Goal: Use online tool/utility: Utilize a website feature to perform a specific function

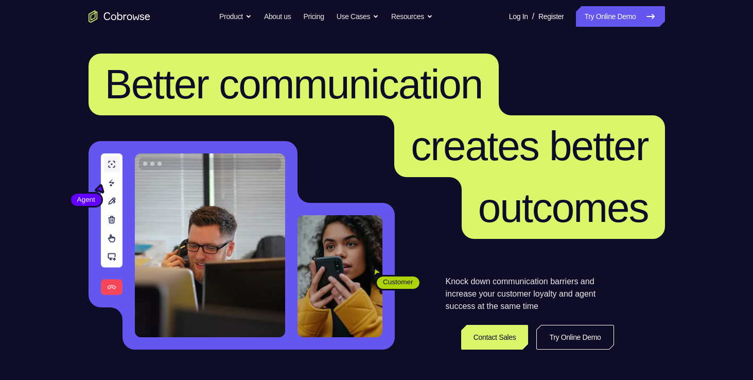
scroll to position [29, 0]
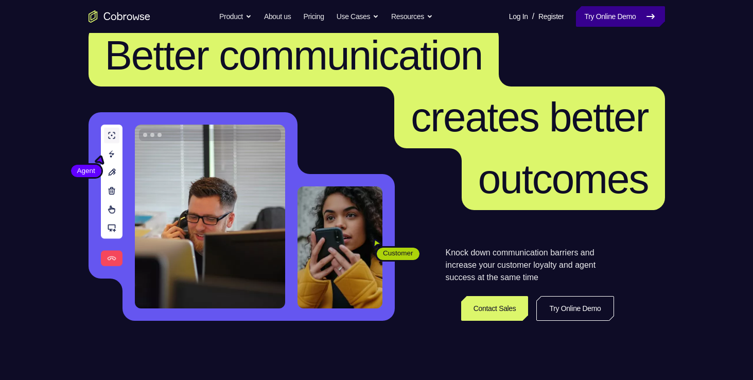
click at [596, 16] on link "Try Online Demo" at bounding box center [620, 16] width 89 height 21
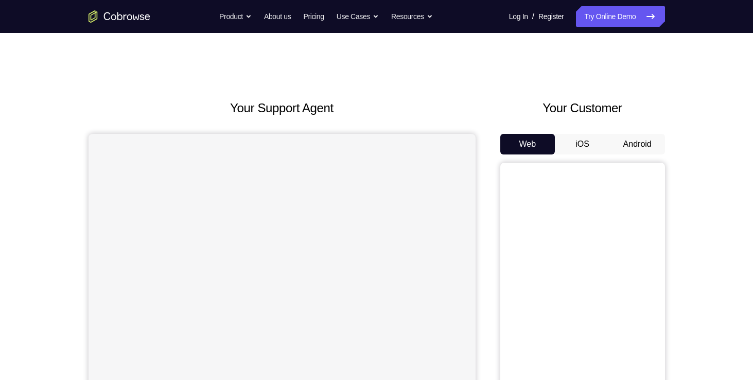
click at [621, 147] on button "Android" at bounding box center [637, 144] width 55 height 21
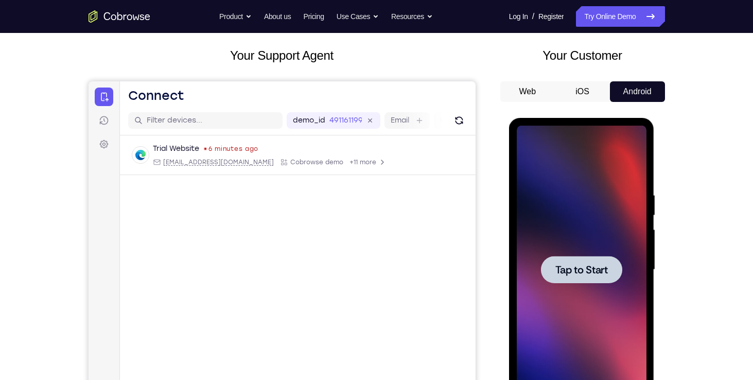
click at [589, 270] on span "Tap to Start" at bounding box center [581, 270] width 53 height 10
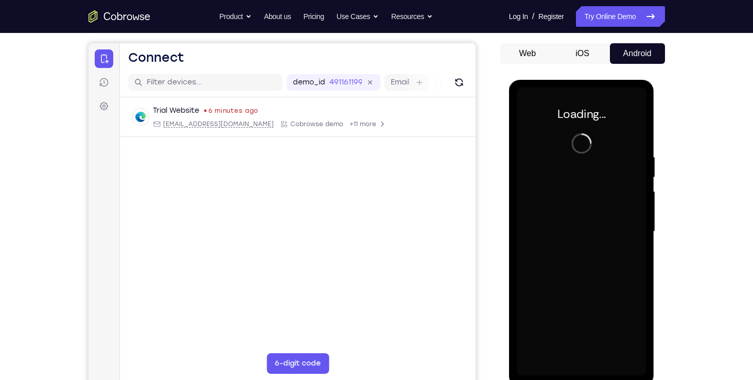
scroll to position [92, 0]
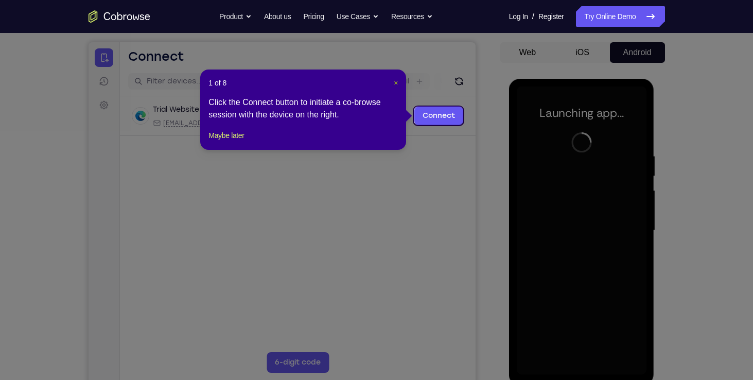
click at [397, 81] on span "×" at bounding box center [396, 83] width 4 height 8
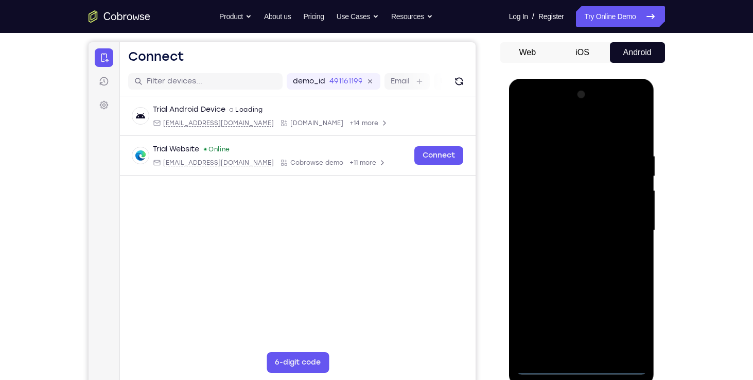
click at [579, 361] on div at bounding box center [582, 230] width 130 height 288
click at [577, 364] on div at bounding box center [582, 230] width 130 height 288
click at [620, 316] on div at bounding box center [582, 230] width 130 height 288
click at [522, 109] on div at bounding box center [582, 230] width 130 height 288
click at [624, 225] on div at bounding box center [582, 230] width 130 height 288
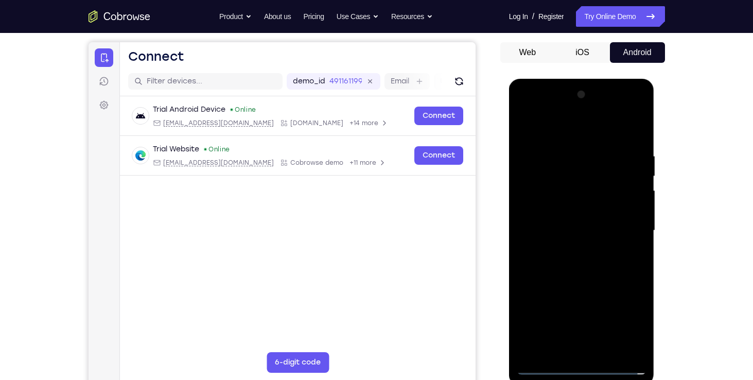
click at [568, 249] on div at bounding box center [582, 230] width 130 height 288
click at [556, 222] on div at bounding box center [582, 230] width 130 height 288
click at [553, 208] on div at bounding box center [582, 230] width 130 height 288
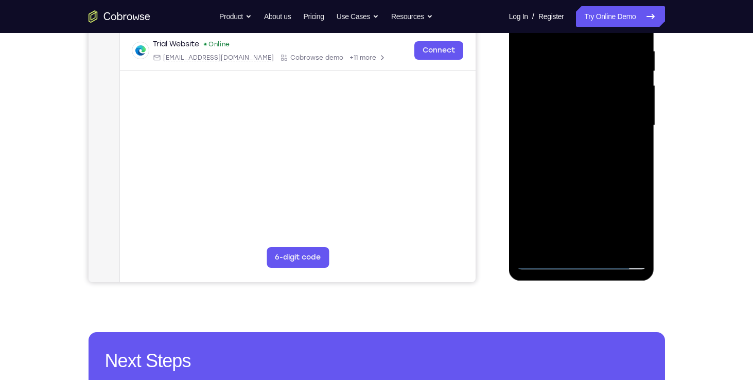
scroll to position [196, 0]
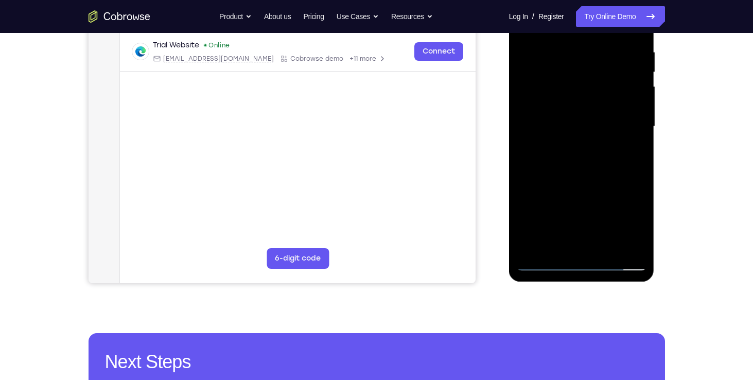
click at [604, 127] on div at bounding box center [582, 126] width 130 height 288
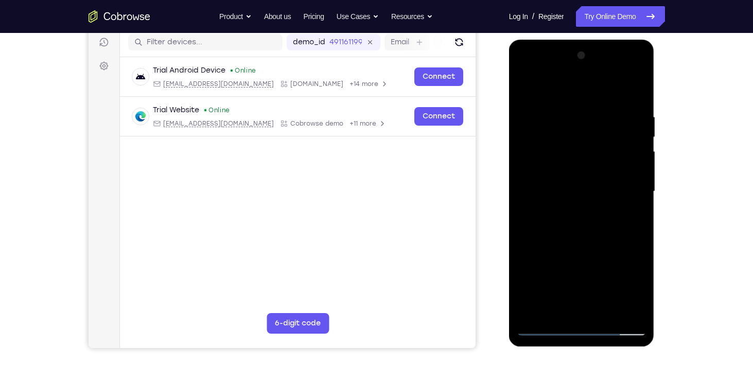
scroll to position [119, 0]
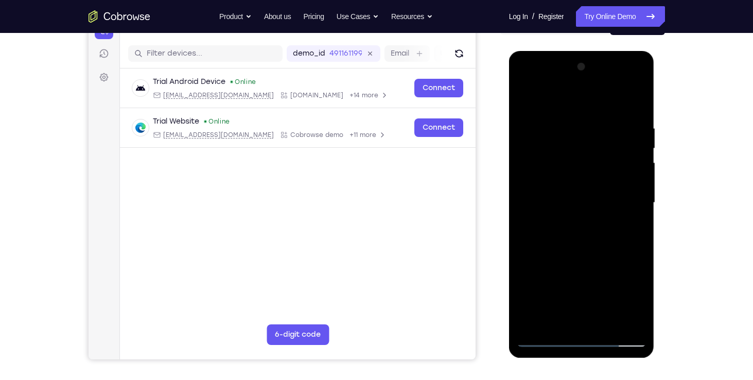
click at [637, 109] on div at bounding box center [582, 203] width 130 height 288
click at [557, 126] on div at bounding box center [582, 203] width 130 height 288
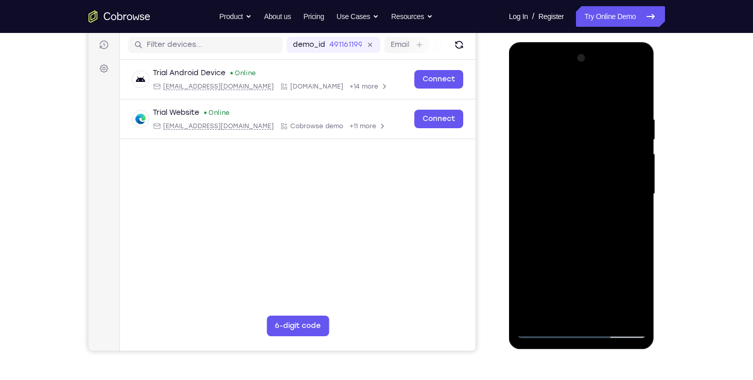
scroll to position [131, 0]
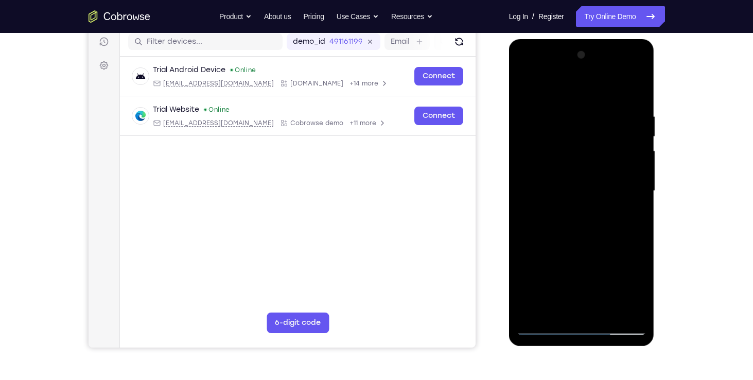
click at [639, 165] on div at bounding box center [582, 191] width 130 height 288
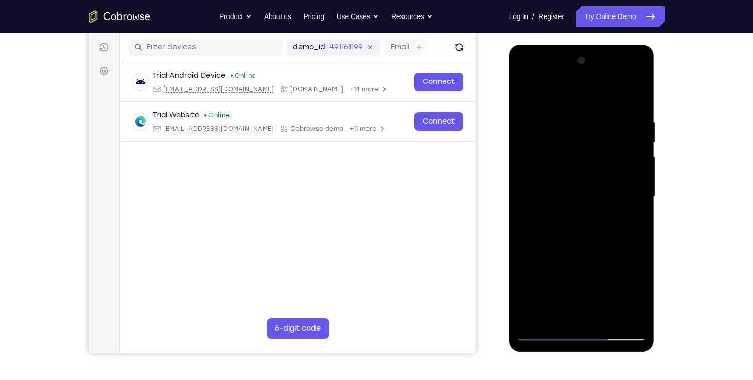
scroll to position [126, 0]
click at [637, 177] on div at bounding box center [582, 196] width 130 height 288
click at [629, 158] on div at bounding box center [582, 196] width 130 height 288
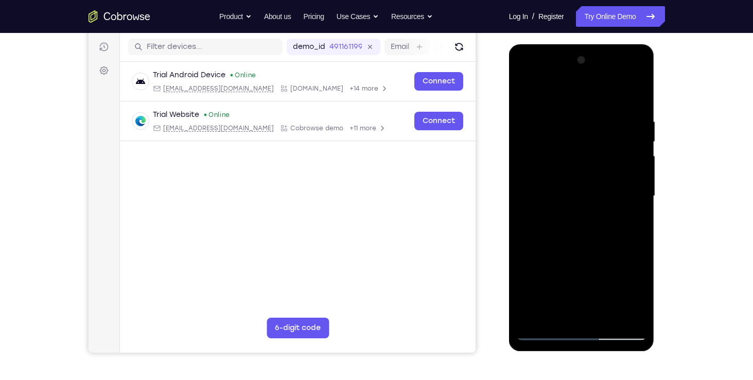
click at [638, 163] on div at bounding box center [582, 196] width 130 height 288
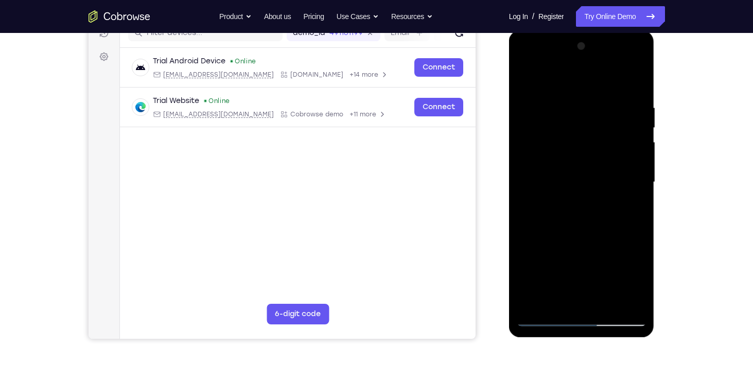
click at [632, 163] on div at bounding box center [582, 182] width 130 height 288
click at [638, 84] on div at bounding box center [582, 182] width 130 height 288
click at [605, 302] on div at bounding box center [582, 182] width 130 height 288
click at [578, 241] on div at bounding box center [582, 182] width 130 height 288
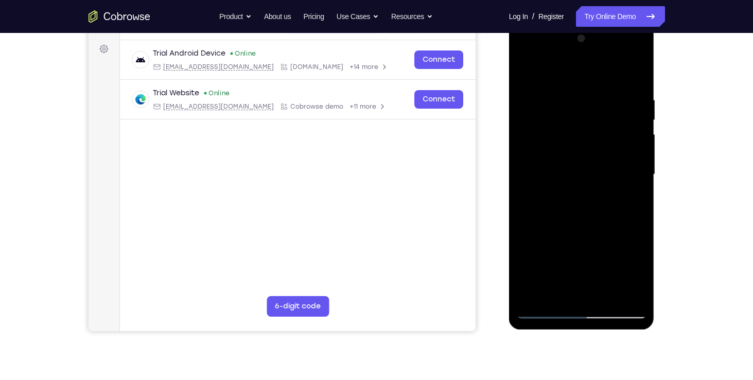
scroll to position [148, 0]
drag, startPoint x: 572, startPoint y: 218, endPoint x: 574, endPoint y: 195, distance: 23.2
click at [574, 195] on div at bounding box center [582, 174] width 130 height 288
click at [561, 273] on div at bounding box center [582, 174] width 130 height 288
click at [632, 274] on div at bounding box center [582, 174] width 130 height 288
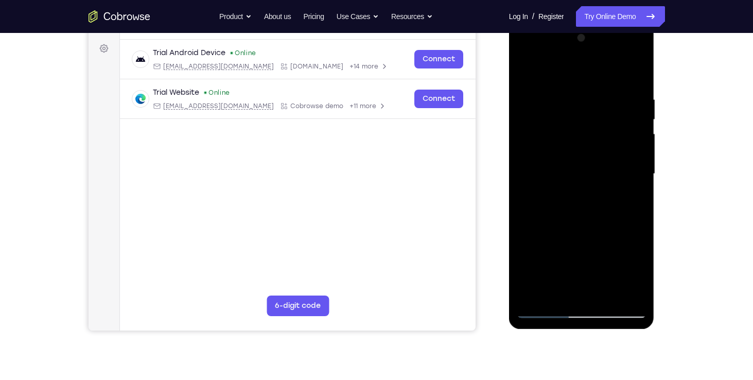
click at [604, 273] on div at bounding box center [582, 174] width 130 height 288
click at [632, 198] on div at bounding box center [582, 174] width 130 height 288
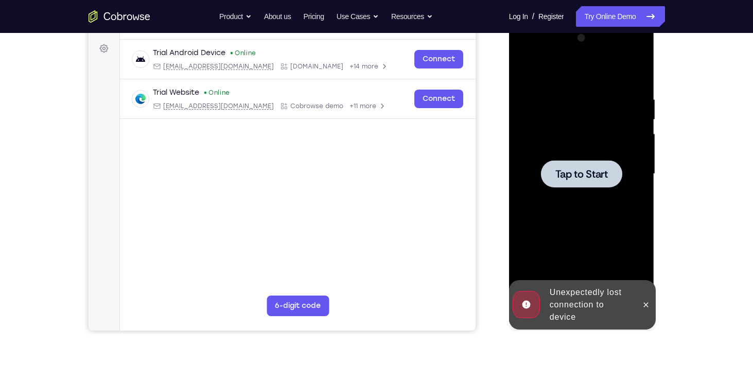
click at [589, 178] on span "Tap to Start" at bounding box center [581, 174] width 53 height 10
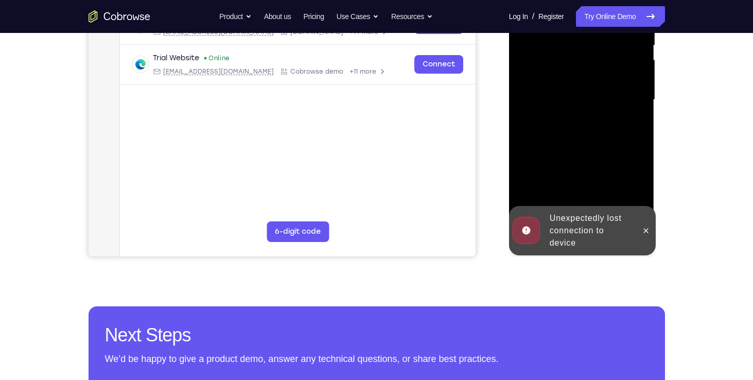
scroll to position [230, 0]
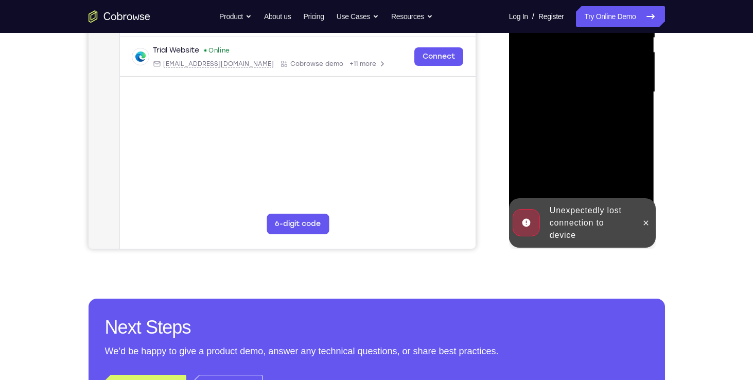
click at [654, 223] on div "Unexpectedly lost connection to device" at bounding box center [582, 222] width 147 height 49
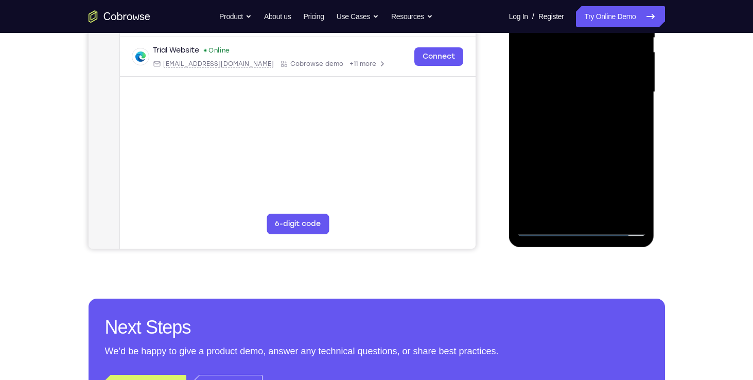
click at [581, 230] on div at bounding box center [582, 92] width 130 height 288
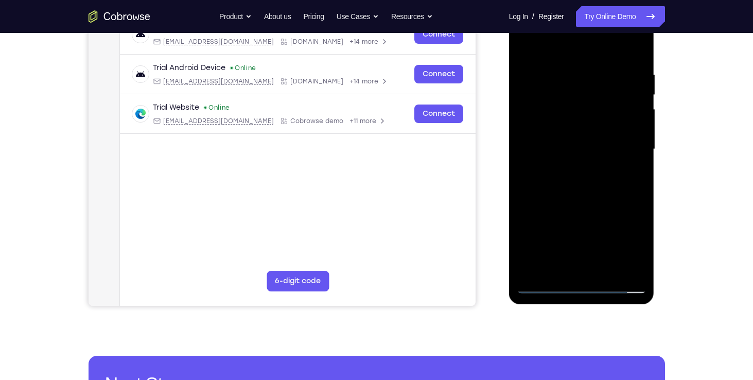
scroll to position [145, 0]
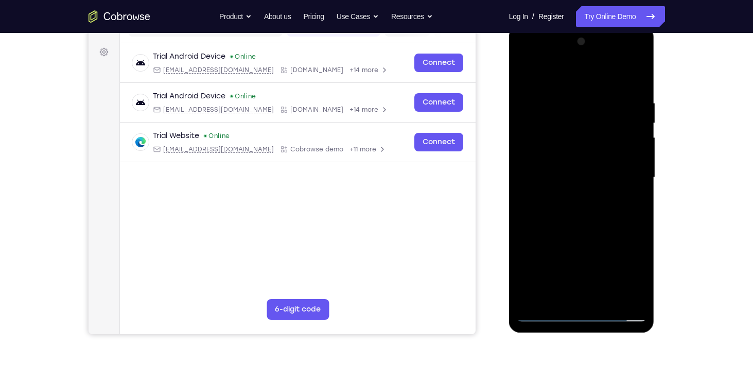
click at [623, 265] on div at bounding box center [582, 177] width 130 height 288
click at [525, 50] on div at bounding box center [582, 177] width 130 height 288
click at [620, 169] on div at bounding box center [582, 177] width 130 height 288
click at [573, 194] on div at bounding box center [582, 177] width 130 height 288
click at [565, 171] on div at bounding box center [582, 177] width 130 height 288
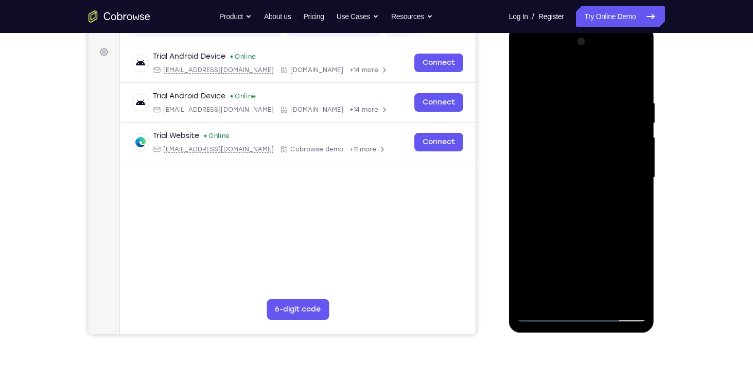
click at [552, 159] on div at bounding box center [582, 177] width 130 height 288
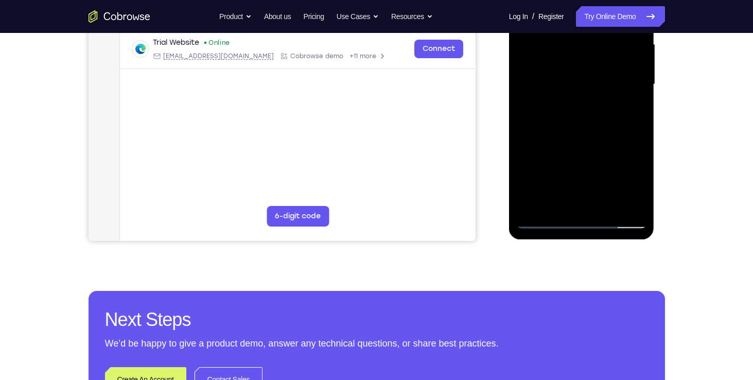
scroll to position [237, 0]
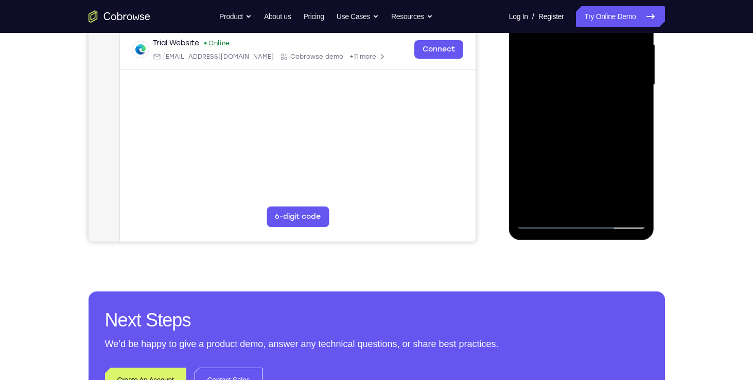
click at [590, 90] on div at bounding box center [582, 85] width 130 height 288
click at [577, 115] on div at bounding box center [582, 85] width 130 height 288
click at [564, 109] on div at bounding box center [582, 85] width 130 height 288
click at [632, 100] on div at bounding box center [582, 85] width 130 height 288
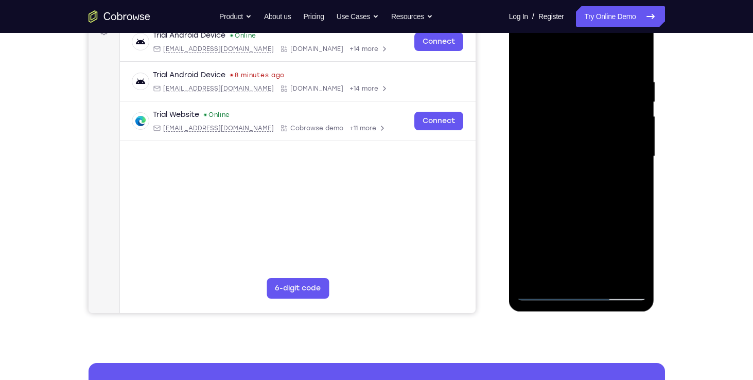
scroll to position [166, 0]
click at [634, 62] on div at bounding box center [582, 156] width 130 height 288
click at [599, 74] on div at bounding box center [582, 156] width 130 height 288
click at [596, 80] on div at bounding box center [582, 156] width 130 height 288
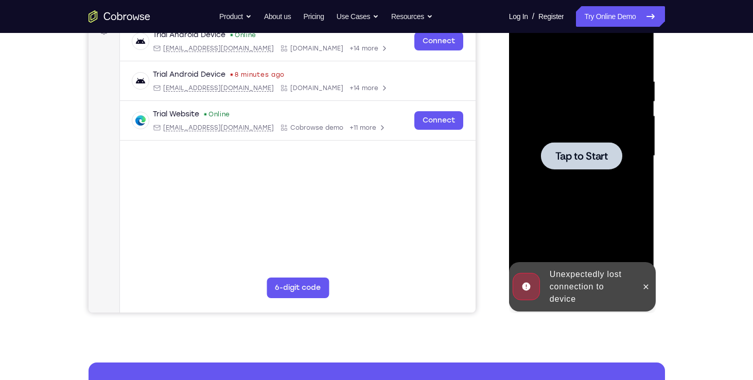
click at [592, 151] on span "Tap to Start" at bounding box center [581, 156] width 53 height 10
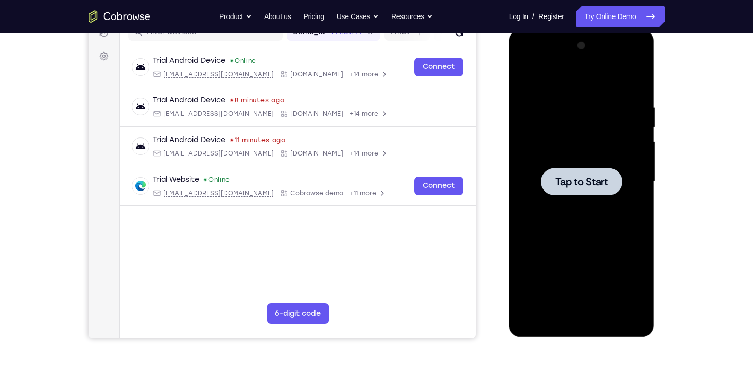
scroll to position [130, 0]
